Goal: Find specific page/section: Find specific page/section

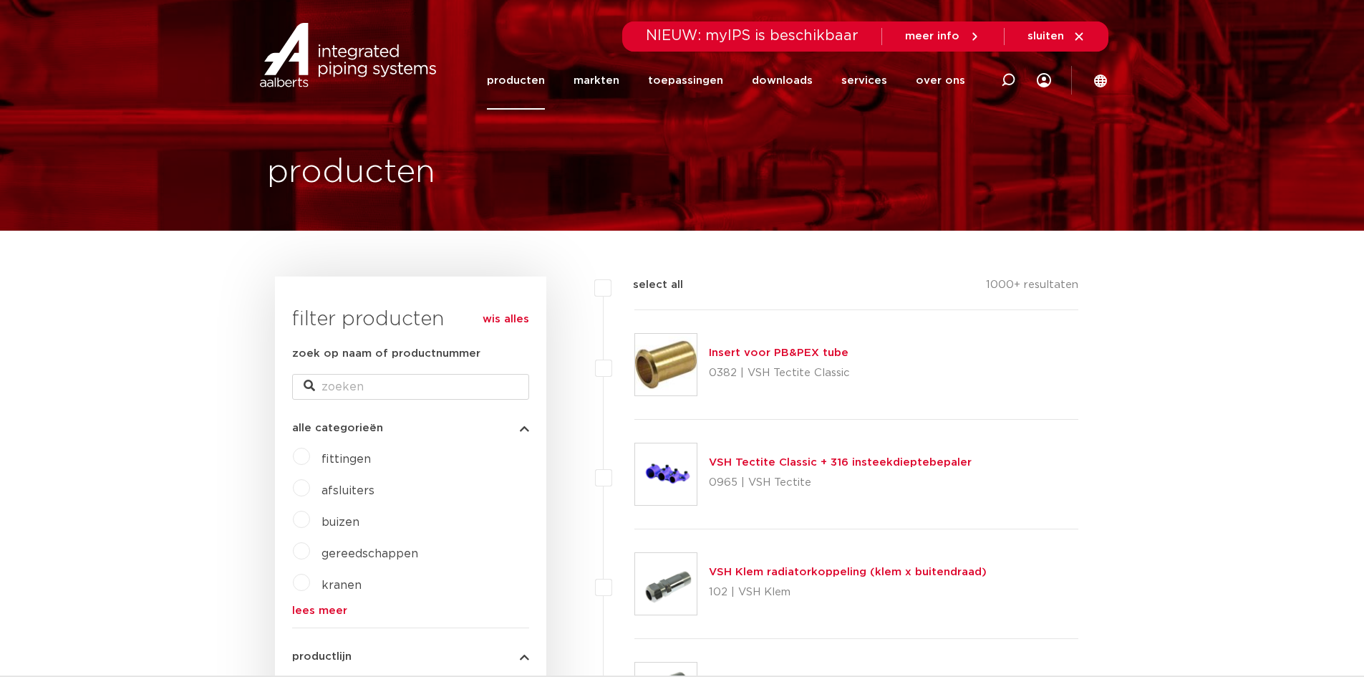
click at [310, 457] on label "fittingen" at bounding box center [340, 456] width 61 height 23
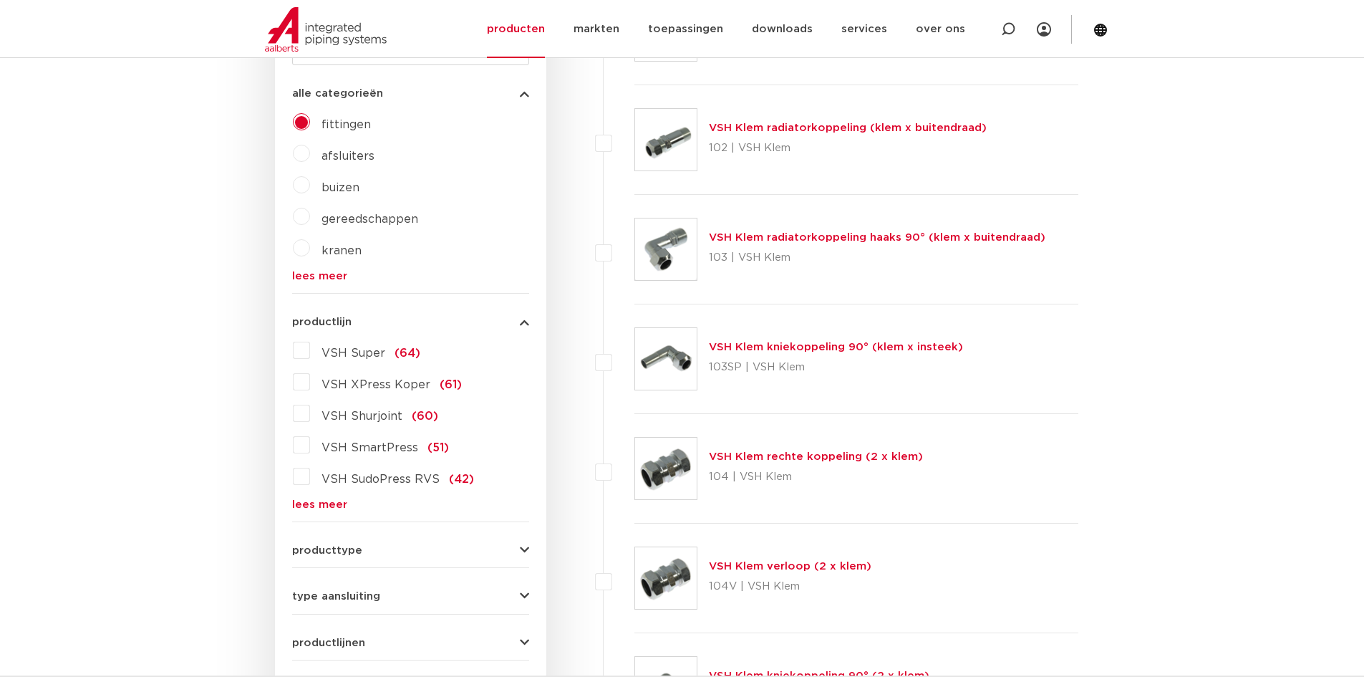
scroll to position [358, 0]
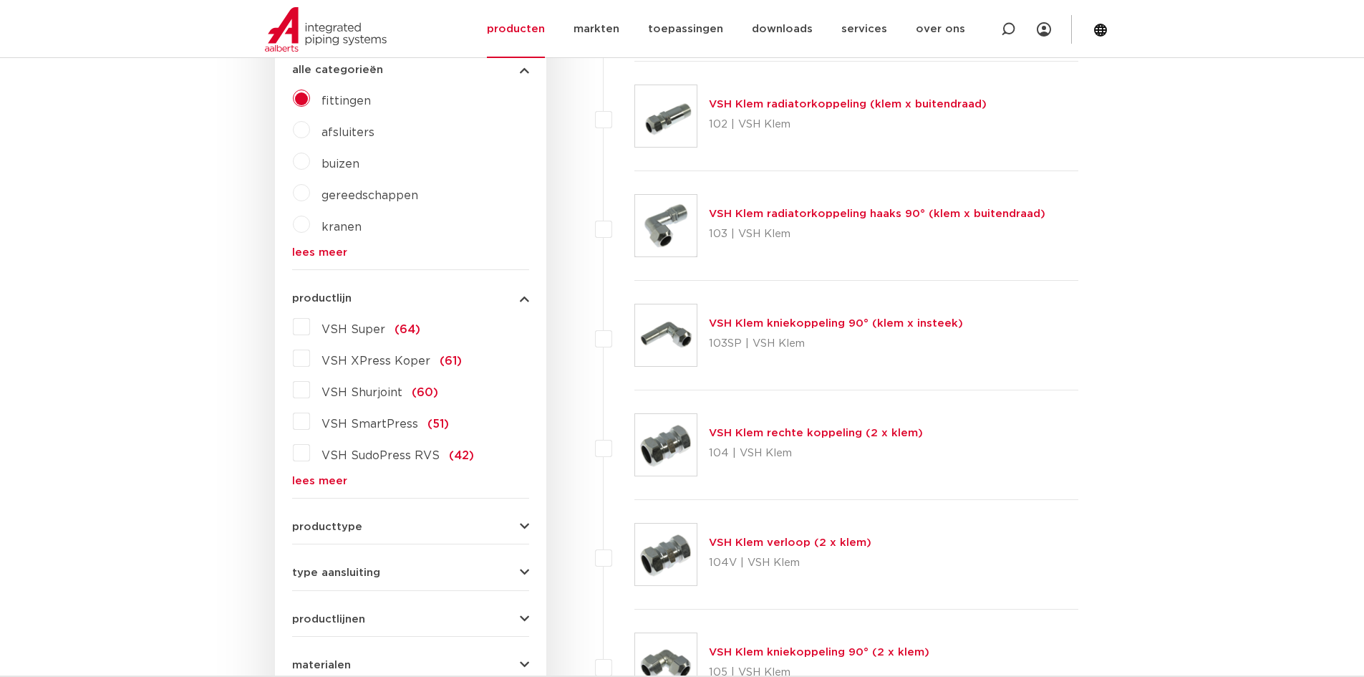
click at [331, 481] on link "lees meer" at bounding box center [410, 480] width 237 height 11
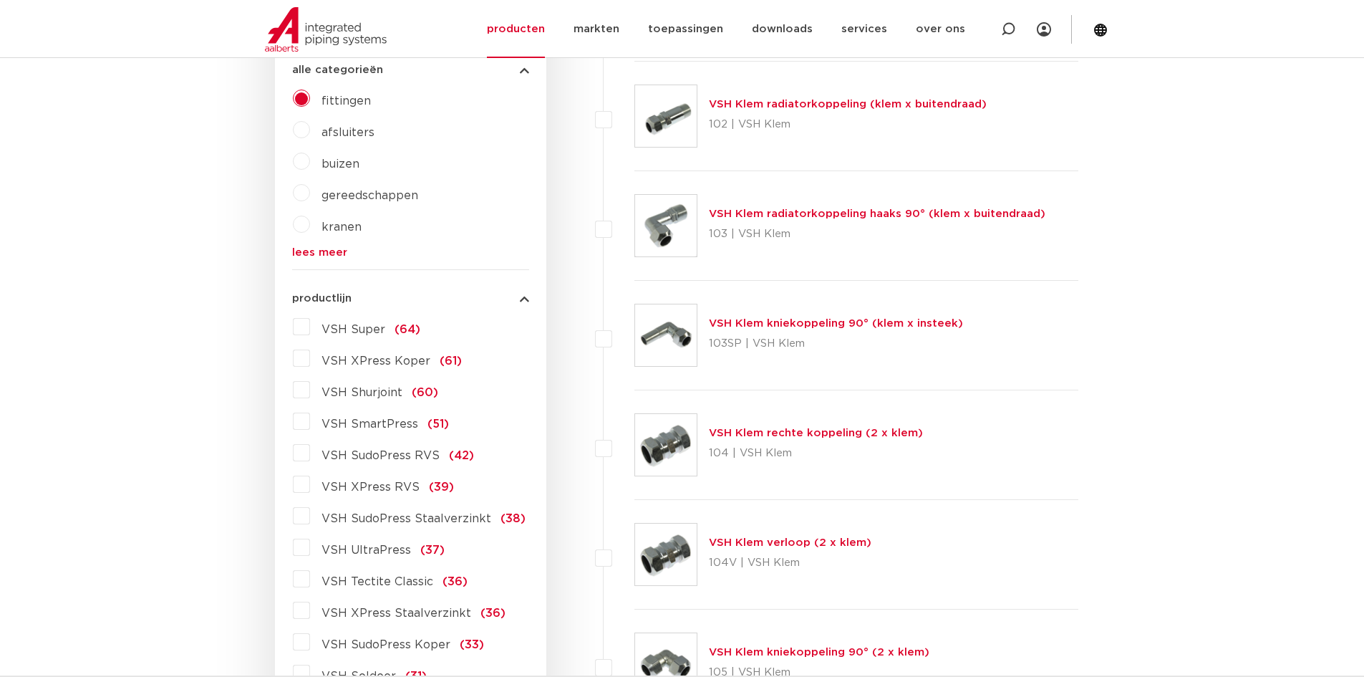
click at [310, 490] on label "VSH XPress RVS (39)" at bounding box center [382, 484] width 144 height 23
click at [0, 0] on input "VSH XPress RVS (39)" at bounding box center [0, 0] width 0 height 0
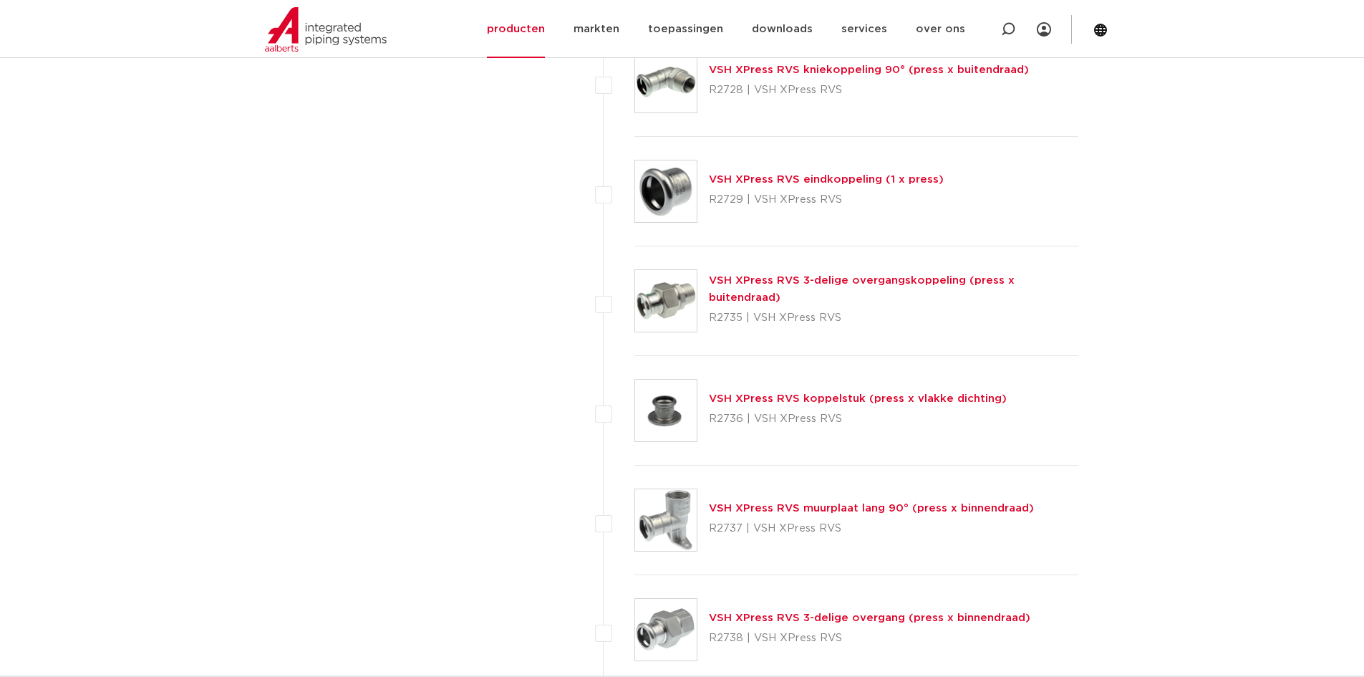
scroll to position [2793, 0]
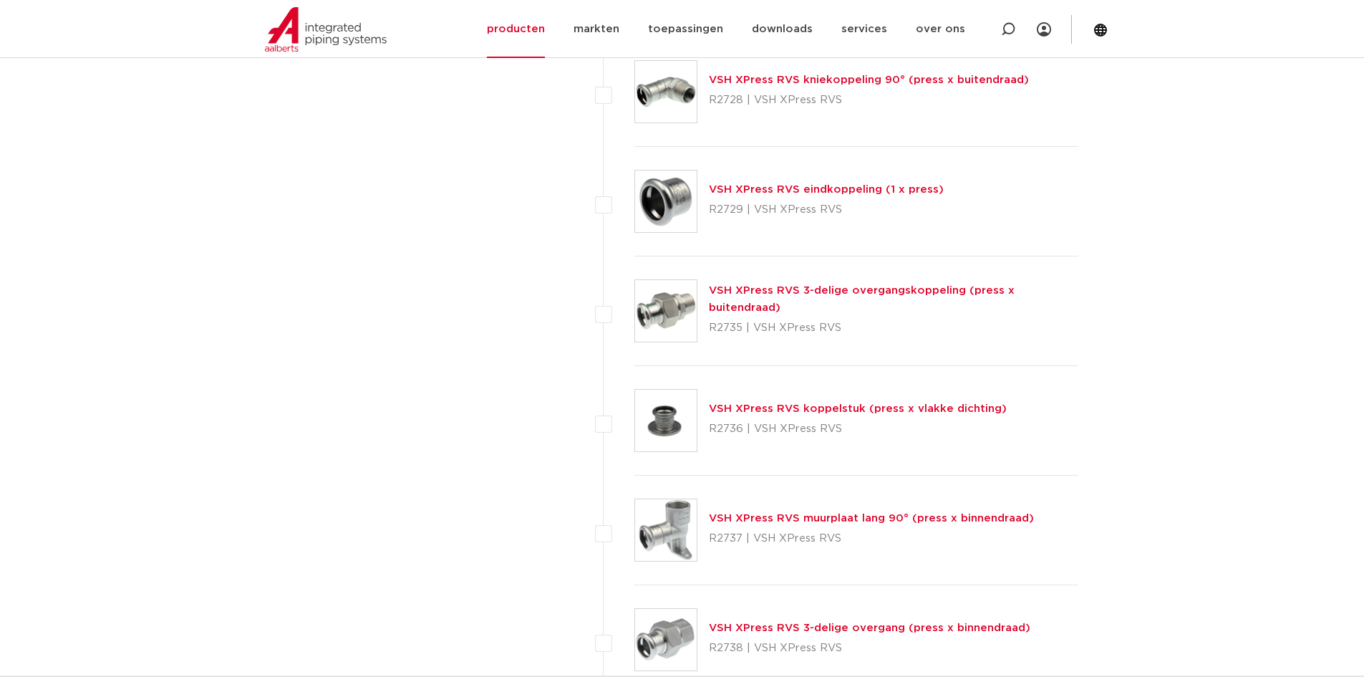
drag, startPoint x: 839, startPoint y: 299, endPoint x: 1142, endPoint y: 346, distance: 307.3
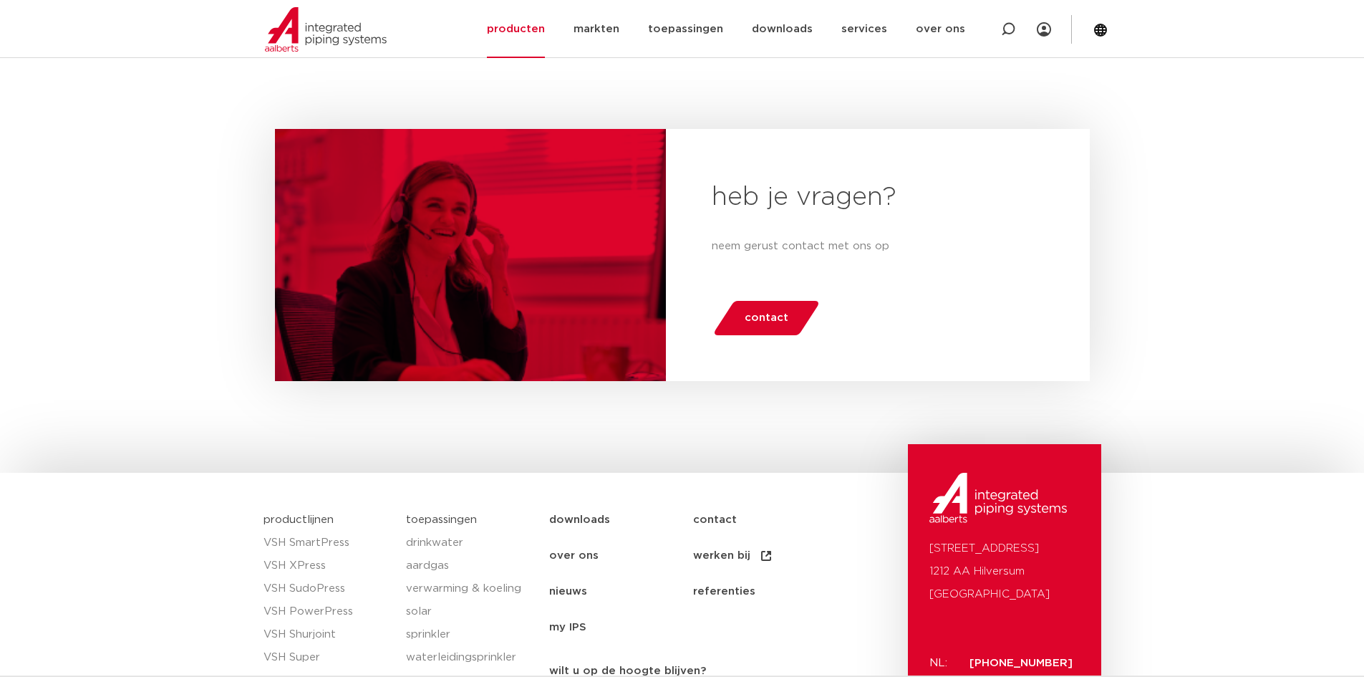
scroll to position [4583, 0]
